Goal: Find specific page/section: Find specific page/section

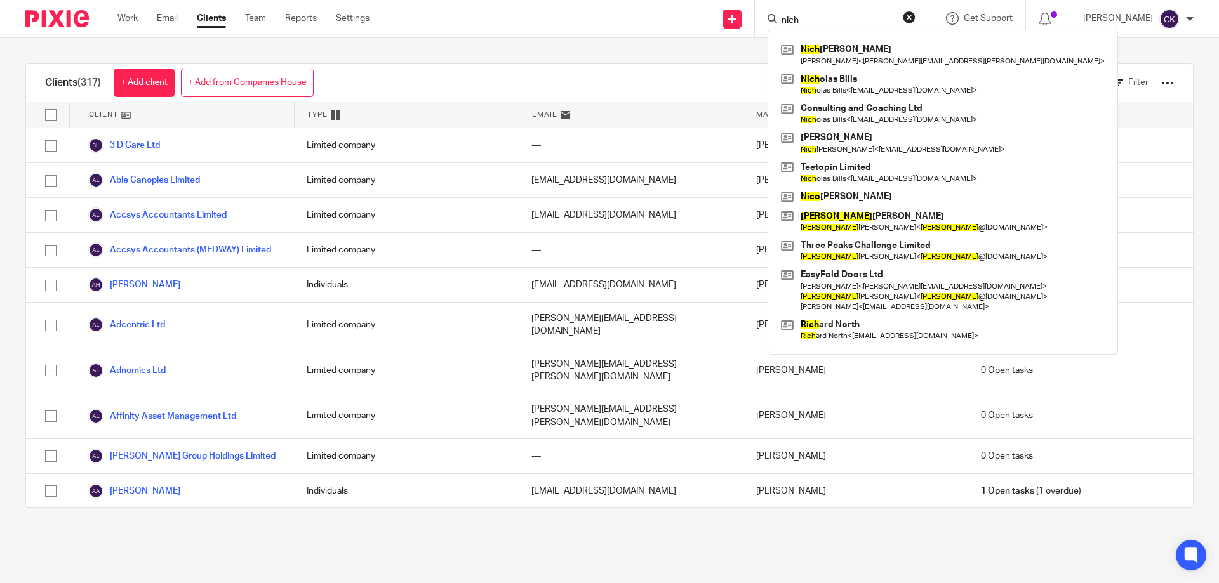
type input "nich"
click at [915, 17] on button "reset" at bounding box center [909, 17] width 13 height 13
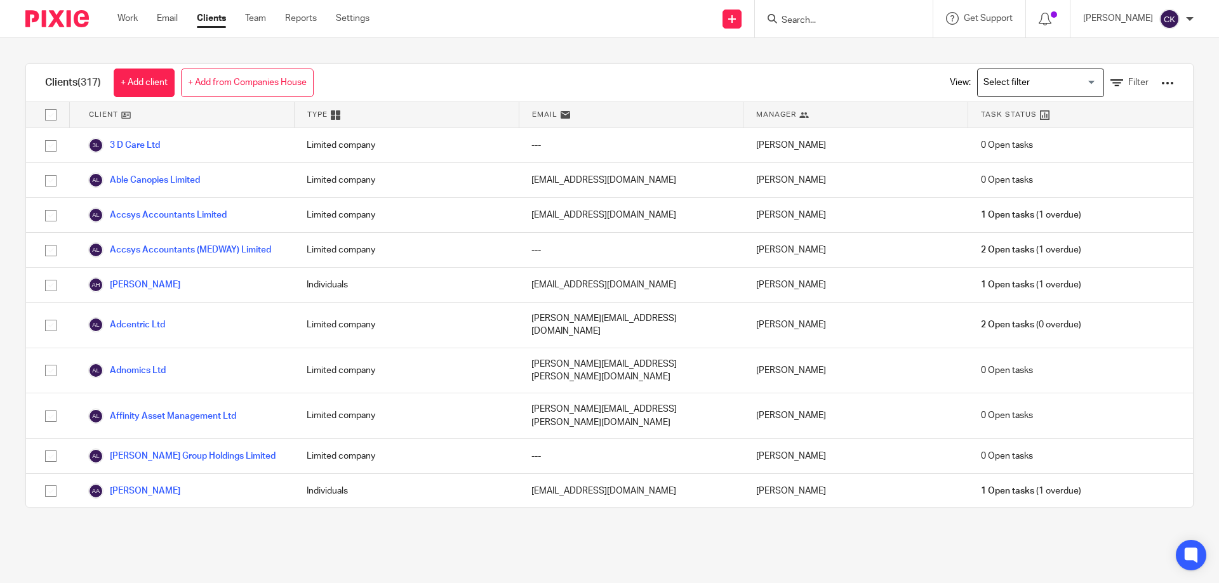
click at [831, 17] on input "Search" at bounding box center [837, 20] width 114 height 11
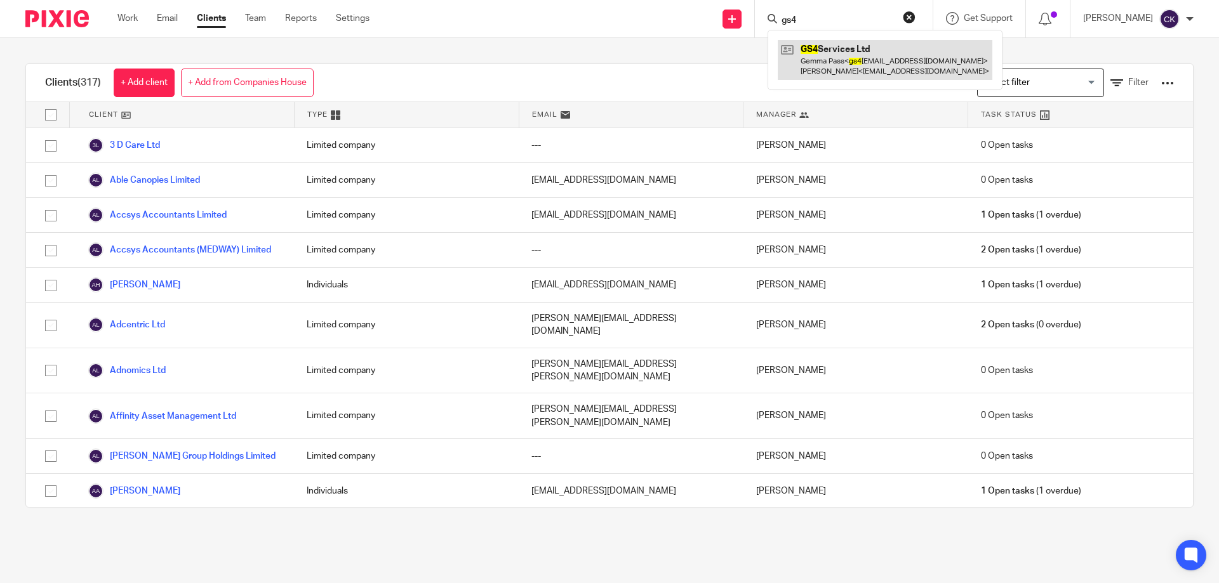
type input "gs4"
click at [886, 79] on link at bounding box center [885, 59] width 215 height 39
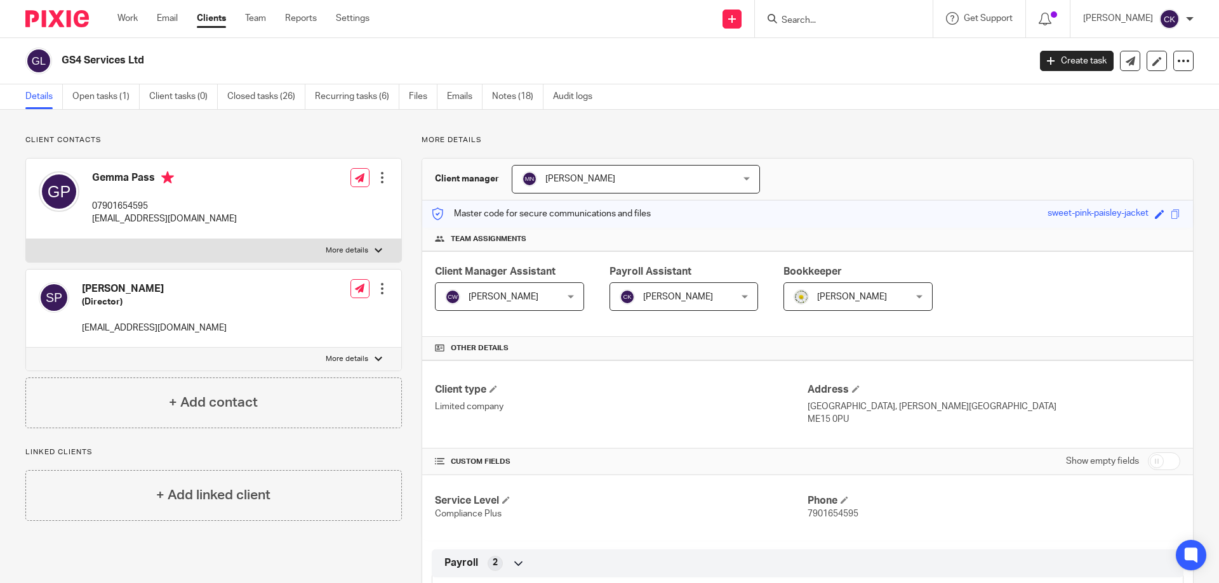
scroll to position [63, 0]
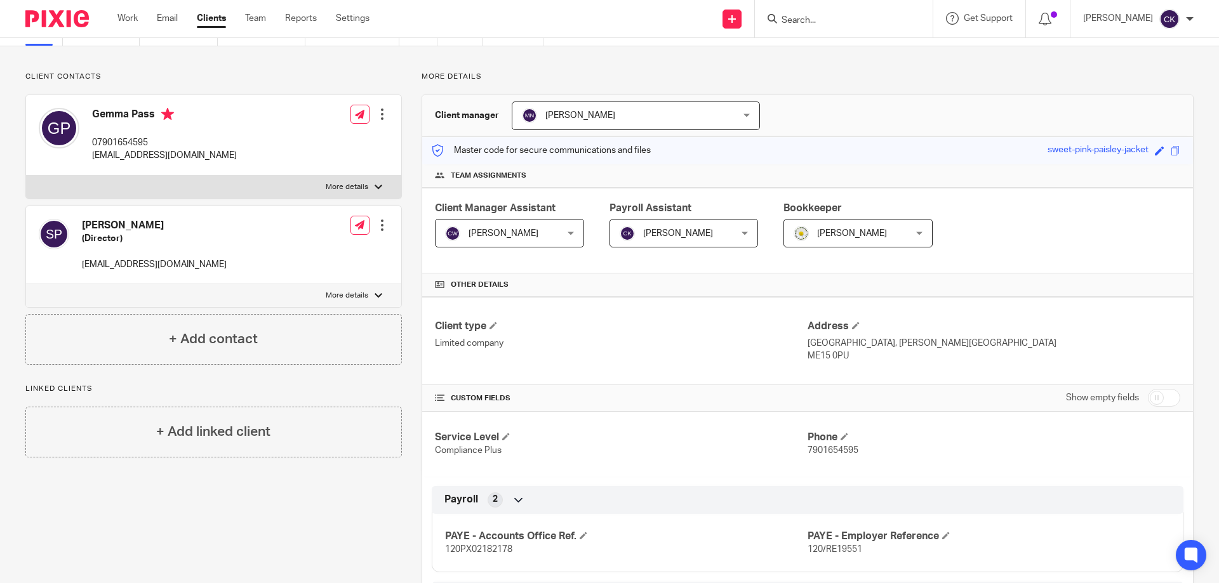
click at [854, 20] on input "Search" at bounding box center [837, 20] width 114 height 11
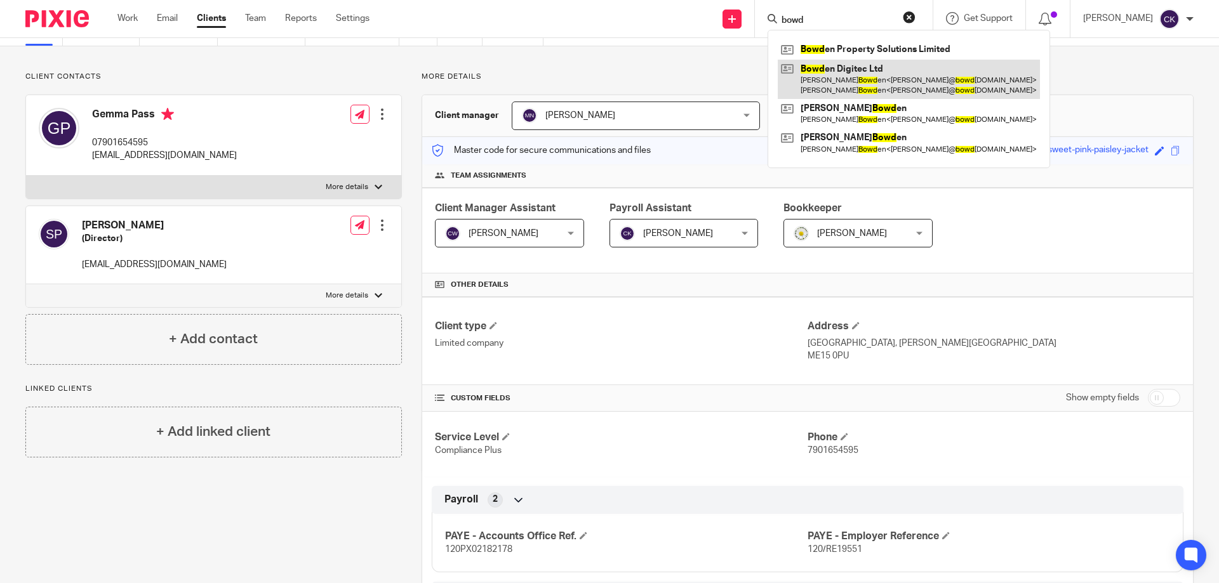
type input "bowd"
click at [823, 74] on link at bounding box center [909, 79] width 262 height 39
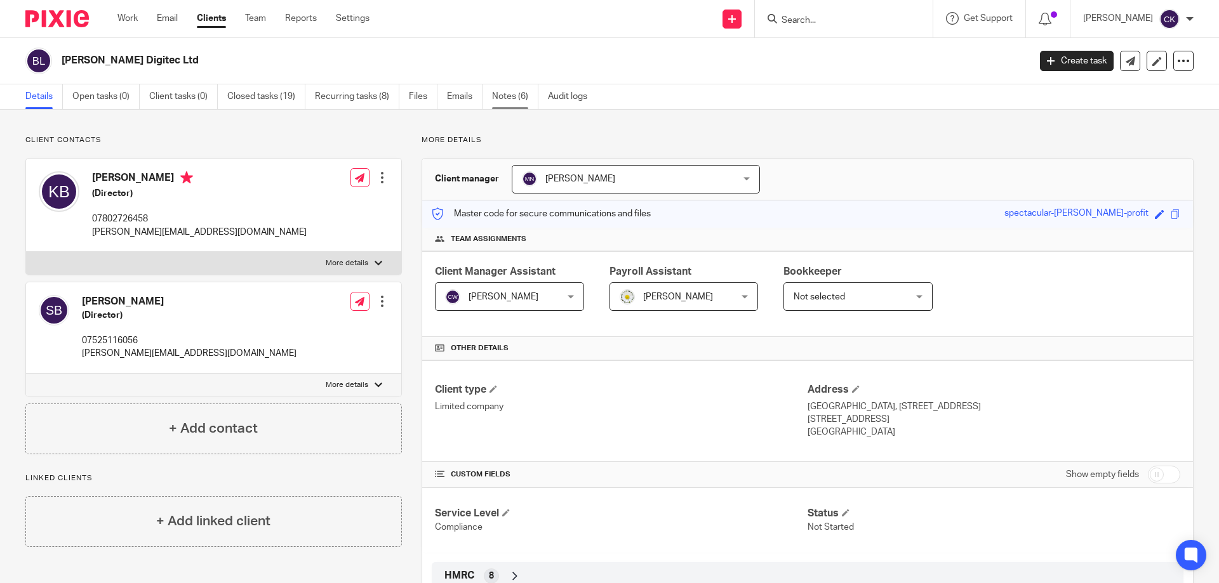
click at [503, 96] on link "Notes (6)" at bounding box center [515, 96] width 46 height 25
